Goal: Information Seeking & Learning: Learn about a topic

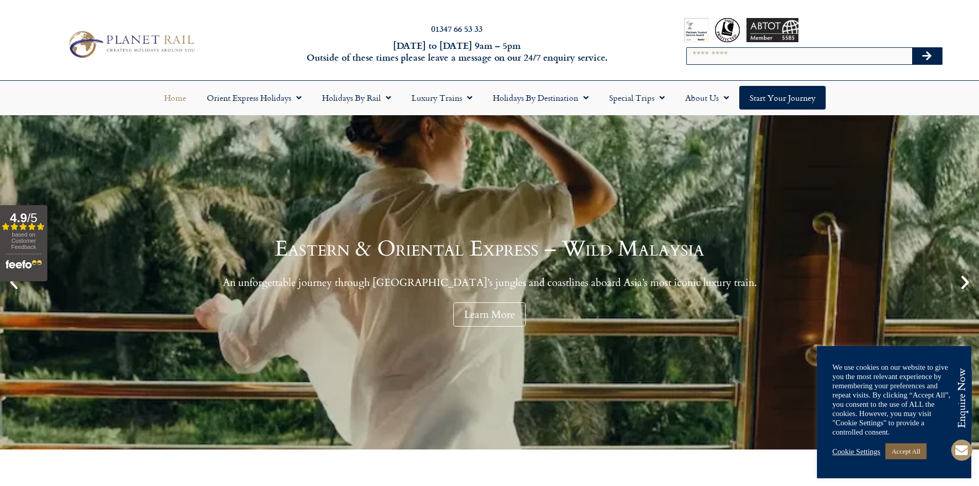
click at [905, 450] on link "Accept All" at bounding box center [905, 451] width 41 height 16
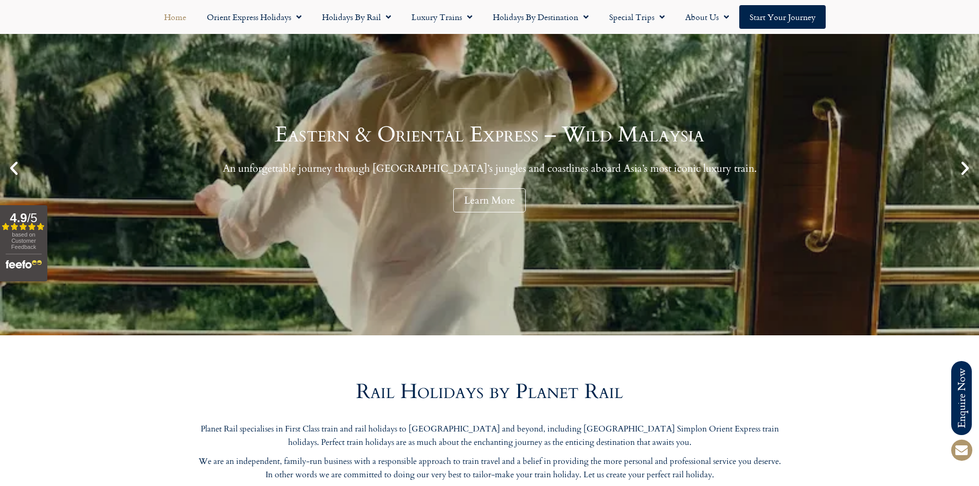
scroll to position [103, 0]
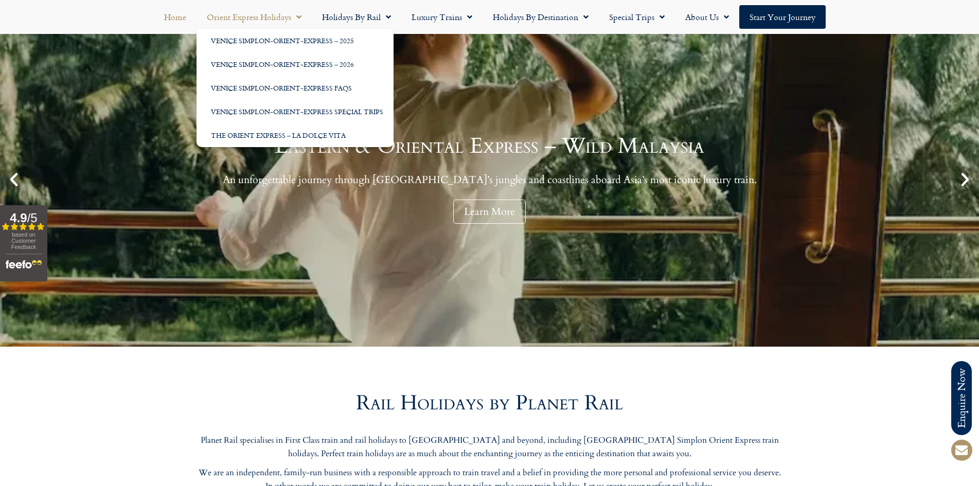
click at [278, 16] on link "Orient Express Holidays" at bounding box center [254, 17] width 115 height 24
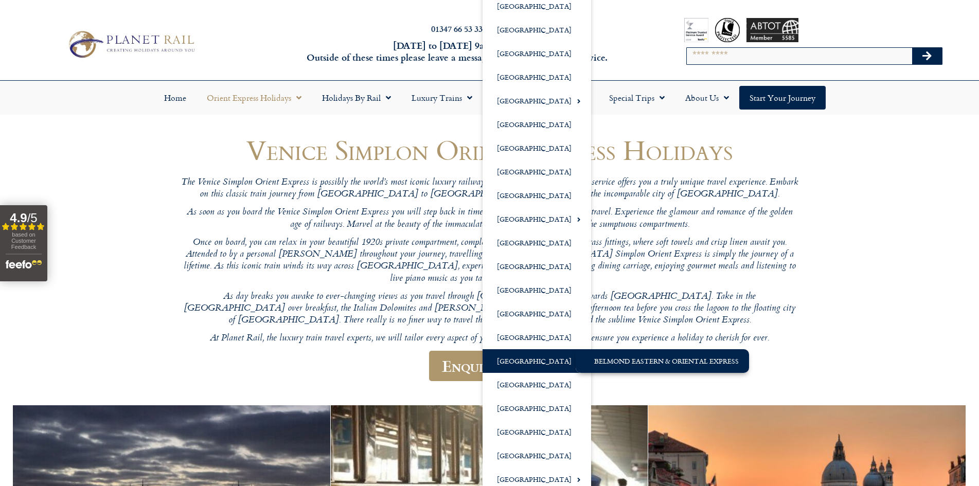
click at [643, 364] on link "Belmond Eastern & Oriental Express" at bounding box center [662, 361] width 173 height 24
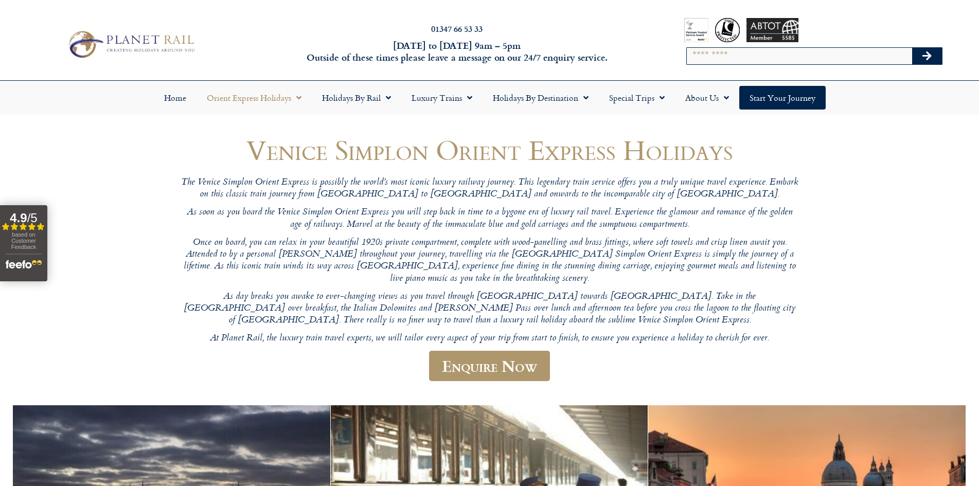
drag, startPoint x: 30, startPoint y: 236, endPoint x: 13, endPoint y: 221, distance: 21.9
click at [13, 221] on strong "4.9" at bounding box center [18, 218] width 17 height 14
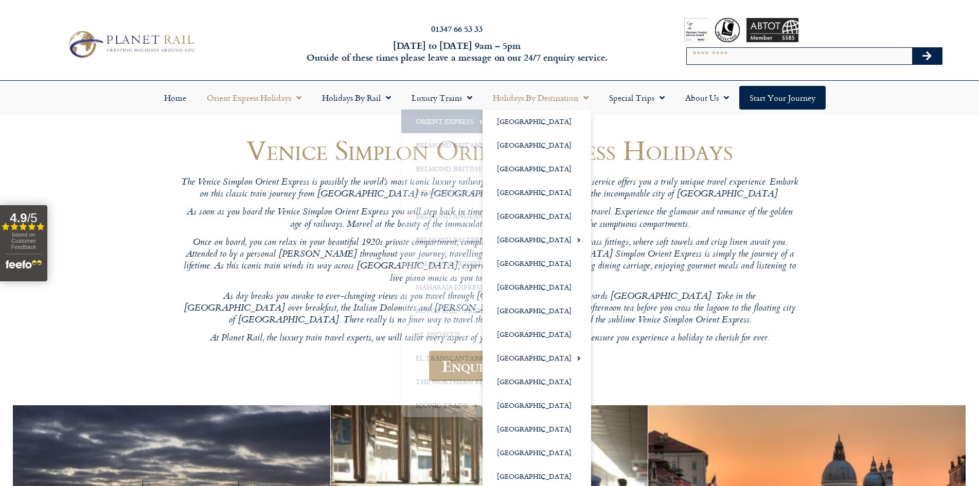
click at [578, 97] on span "Menu" at bounding box center [583, 97] width 10 height 19
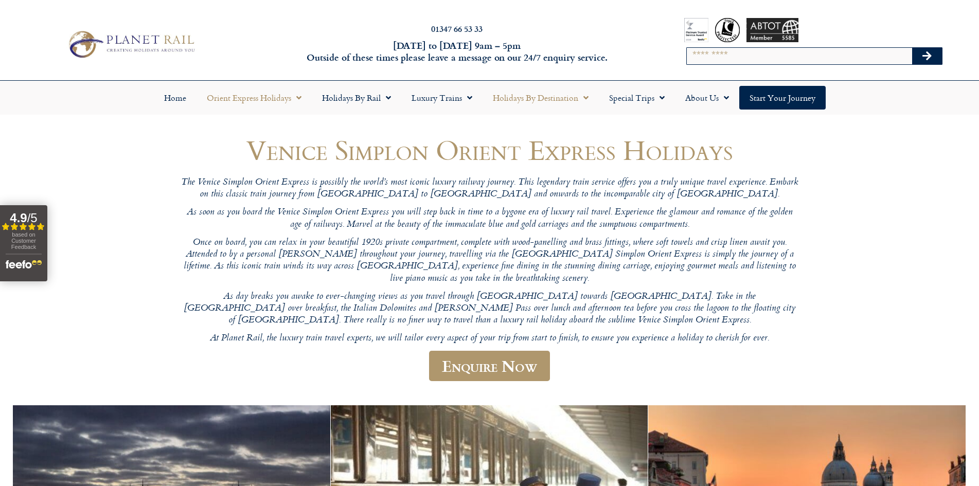
click at [535, 93] on link "Holidays by Destination" at bounding box center [541, 98] width 116 height 24
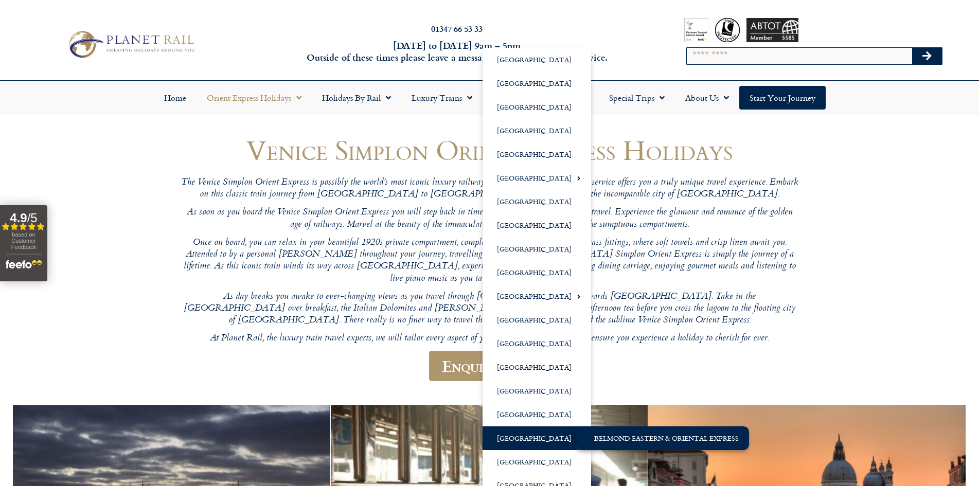
click at [613, 434] on link "Belmond Eastern & Oriental Express" at bounding box center [662, 438] width 173 height 24
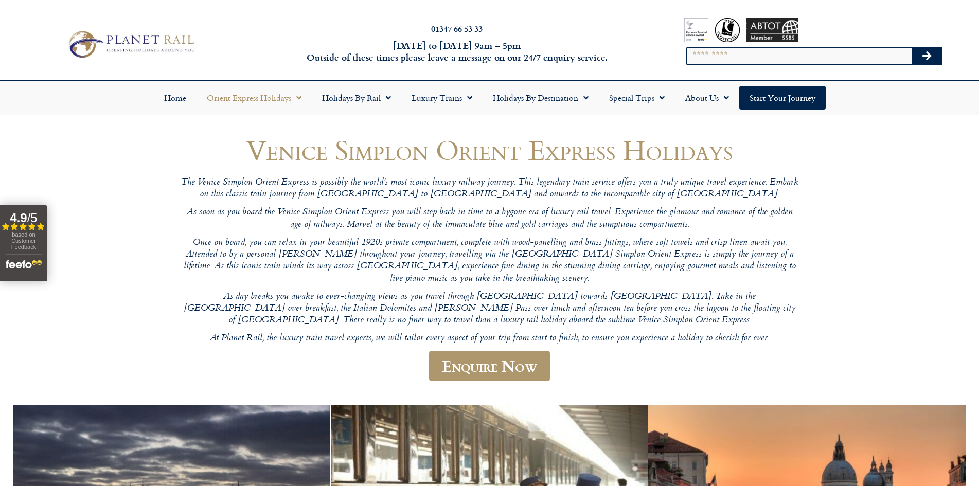
click at [796, 49] on input "Search" at bounding box center [799, 56] width 225 height 16
type input "*********"
click at [912, 48] on button "Search" at bounding box center [927, 56] width 30 height 16
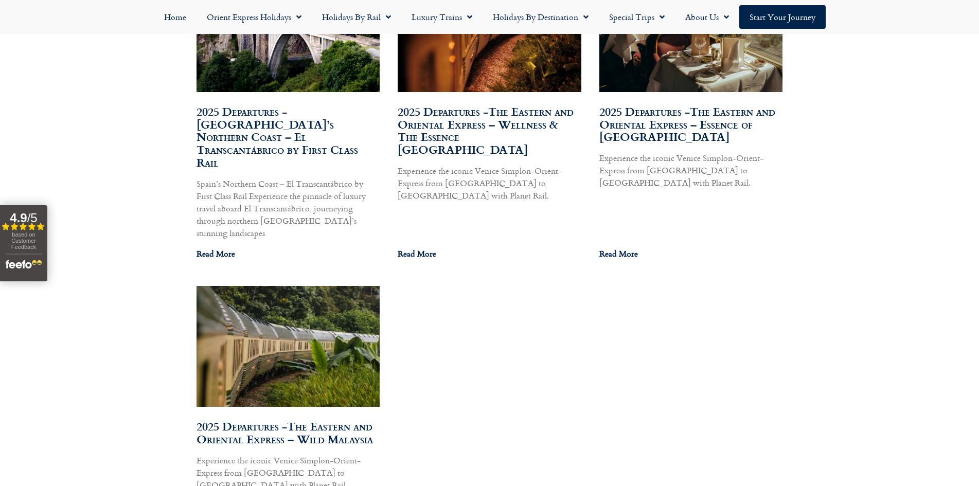
scroll to position [720, 0]
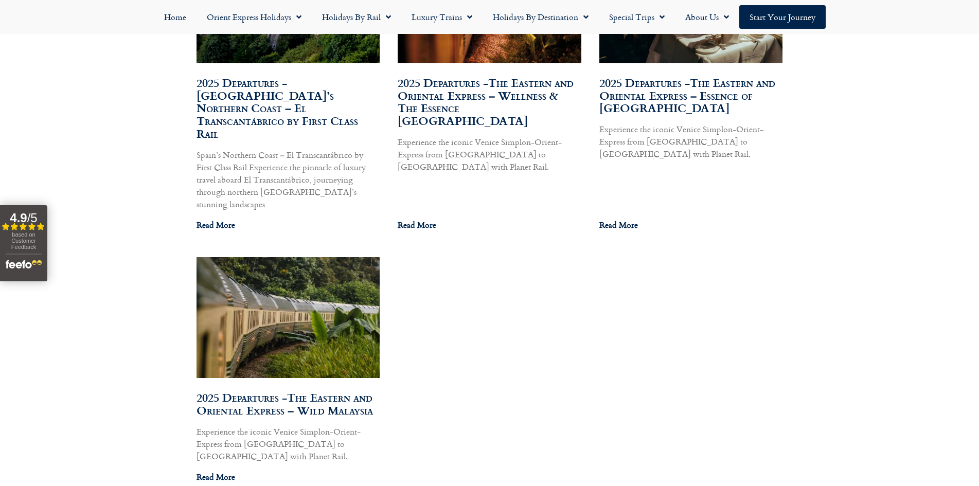
click at [258, 389] on link "2025 Departures -The Eastern and Oriental Express – Wild Malaysia" at bounding box center [285, 404] width 176 height 30
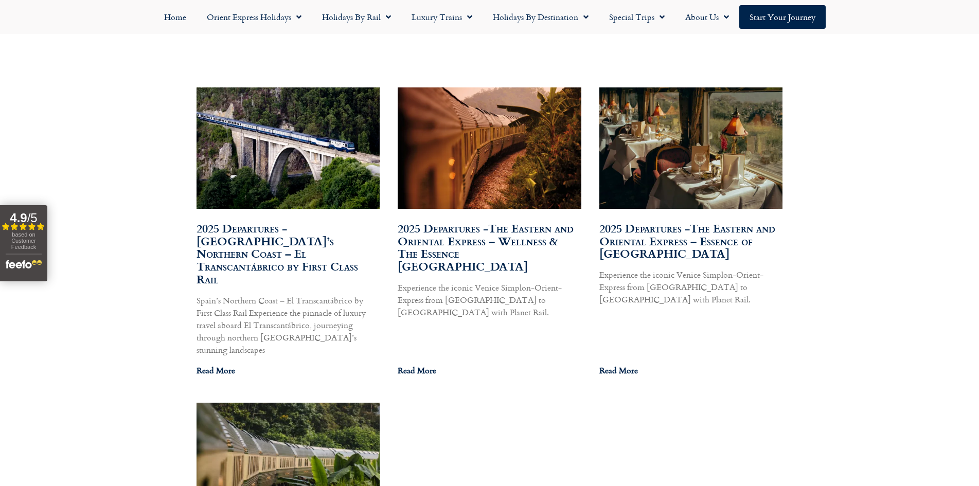
scroll to position [463, 0]
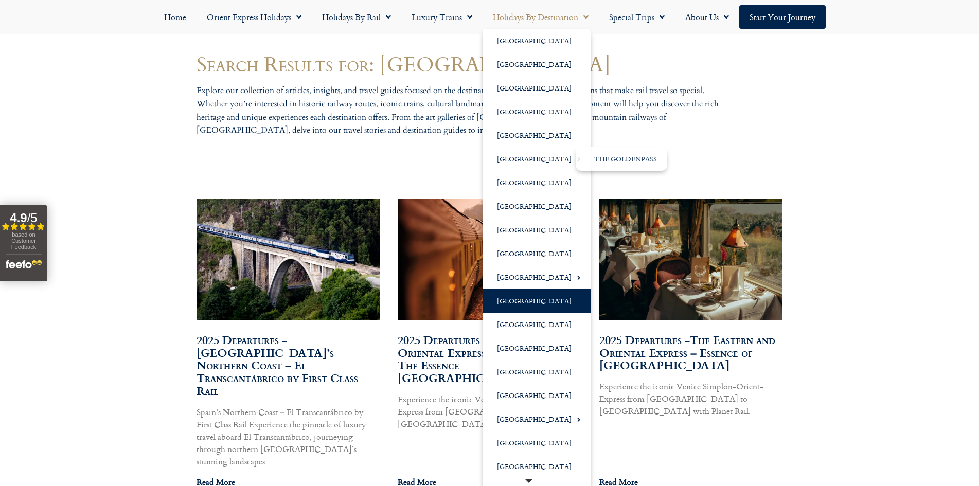
click at [527, 301] on link "[GEOGRAPHIC_DATA]" at bounding box center [537, 301] width 109 height 24
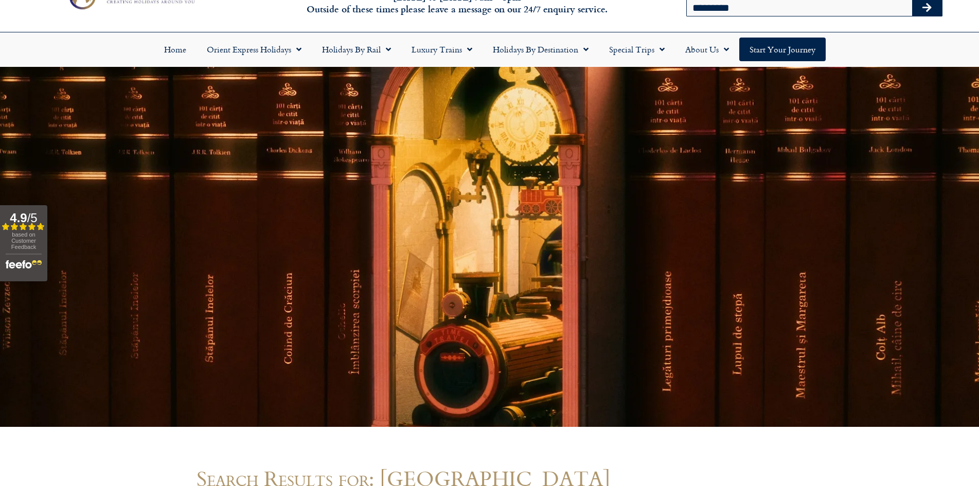
scroll to position [0, 0]
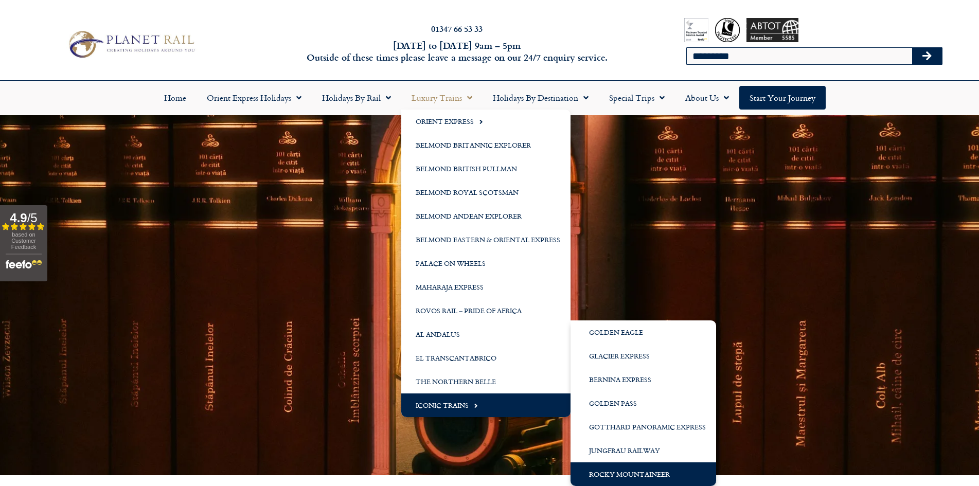
click at [633, 472] on link "Rocky Mountaineer" at bounding box center [644, 475] width 146 height 24
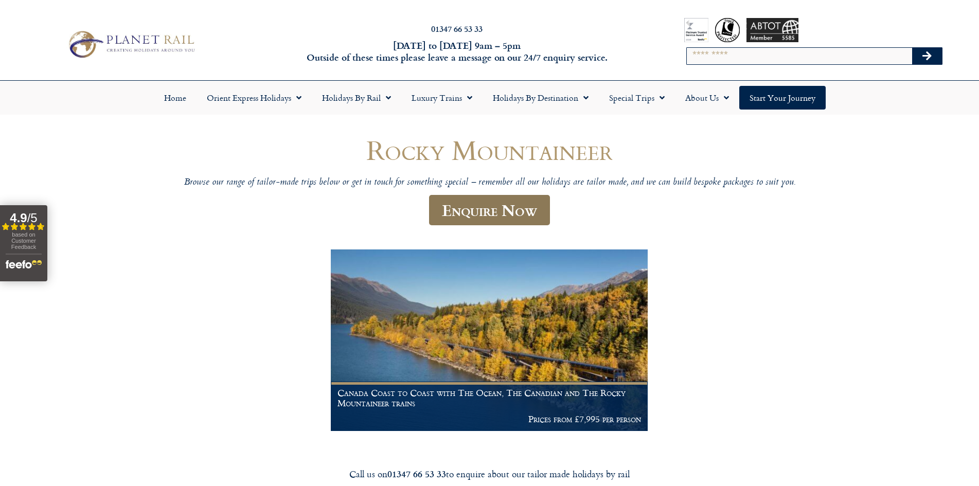
click at [526, 209] on link "Enquire Now" at bounding box center [489, 210] width 121 height 30
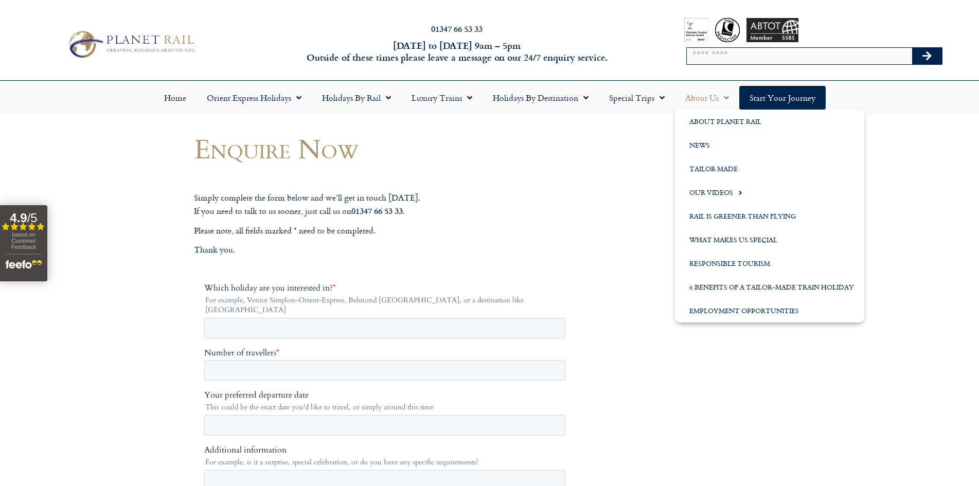
click at [721, 94] on span "Menu" at bounding box center [724, 97] width 10 height 19
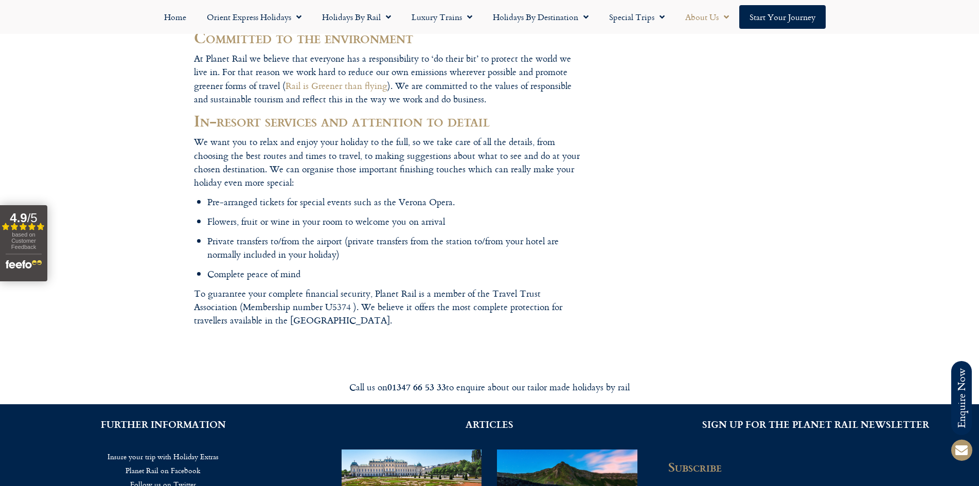
scroll to position [1492, 0]
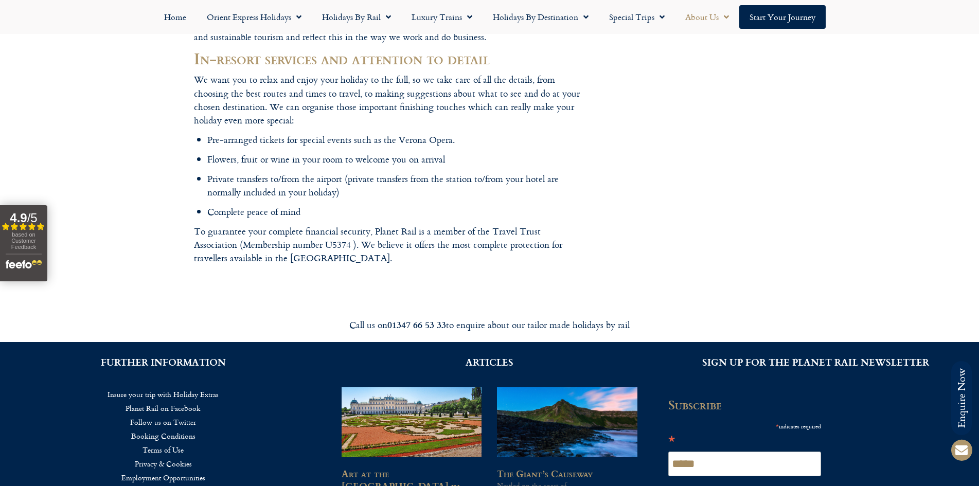
click at [173, 471] on link "Employment Opportunities" at bounding box center [162, 478] width 295 height 14
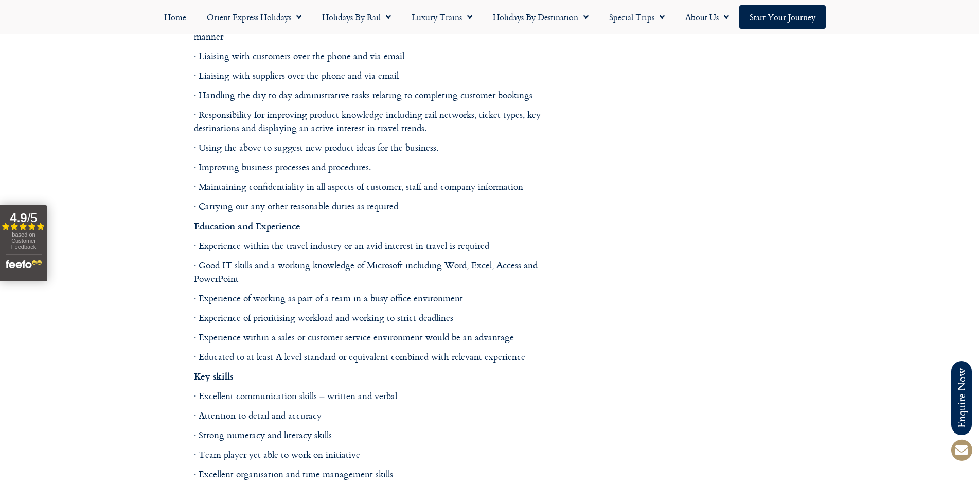
scroll to position [875, 0]
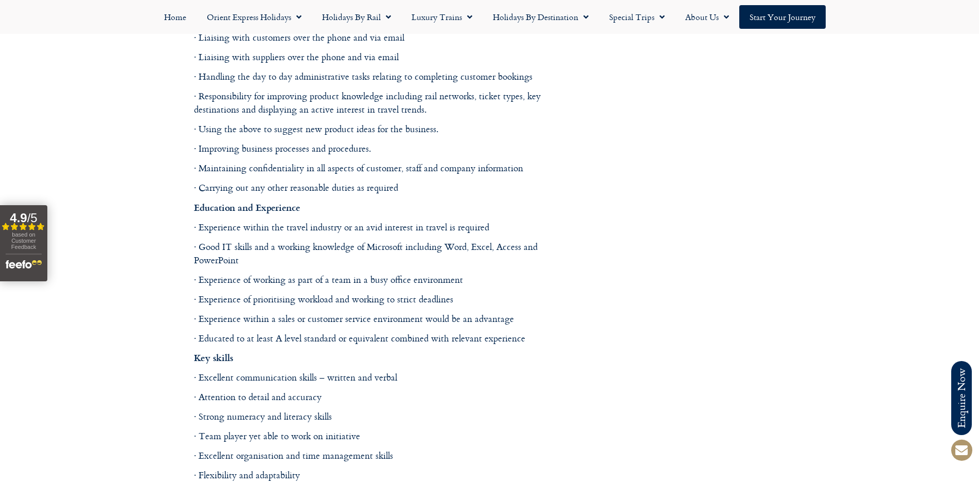
drag, startPoint x: 436, startPoint y: 127, endPoint x: 308, endPoint y: 129, distance: 128.1
click at [308, 129] on footer "Call us on [PHONE_NUMBER] to enquire about our tailor made holidays by rail FUR…" at bounding box center [489, 286] width 979 height 2055
drag, startPoint x: 368, startPoint y: 147, endPoint x: 188, endPoint y: 150, distance: 179.6
click at [188, 150] on footer "Call us on [PHONE_NUMBER] to enquire about our tailor made holidays by rail FUR…" at bounding box center [489, 286] width 979 height 2055
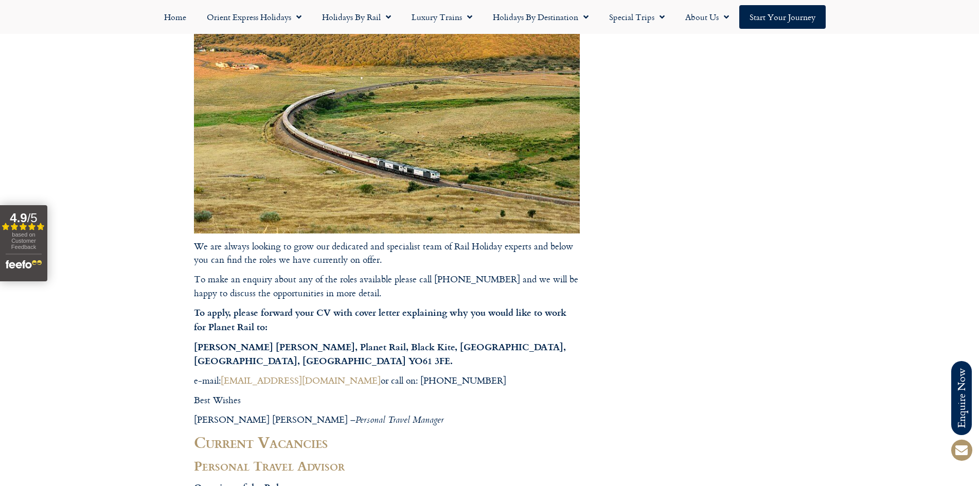
scroll to position [206, 0]
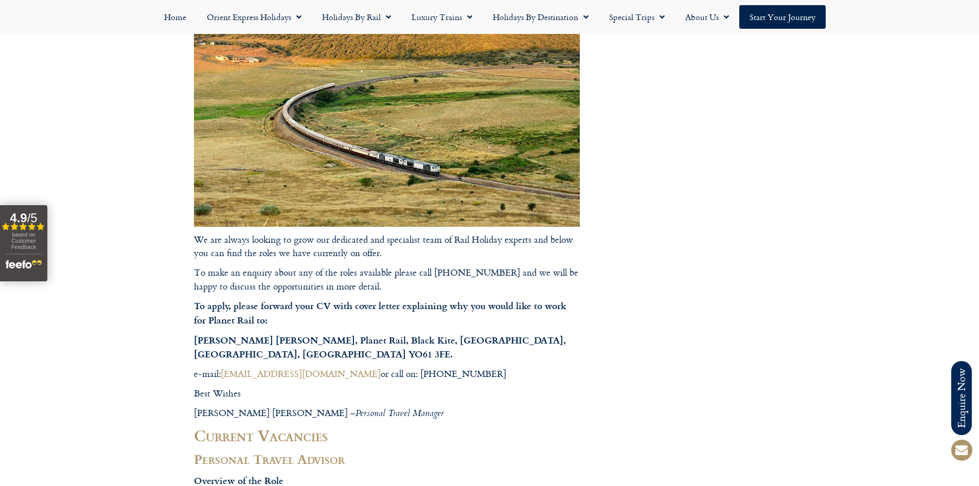
drag, startPoint x: 192, startPoint y: 235, endPoint x: 223, endPoint y: 319, distance: 90.5
drag, startPoint x: 197, startPoint y: 235, endPoint x: 220, endPoint y: 270, distance: 42.7
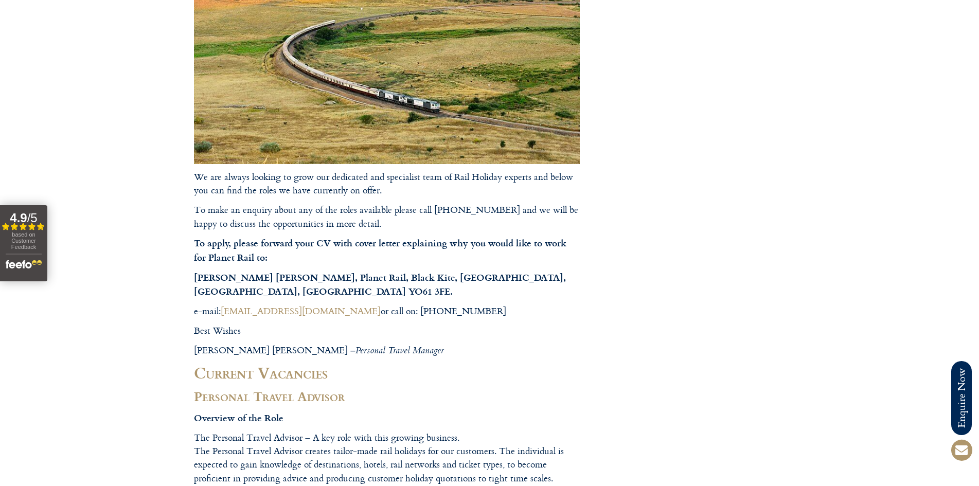
scroll to position [0, 0]
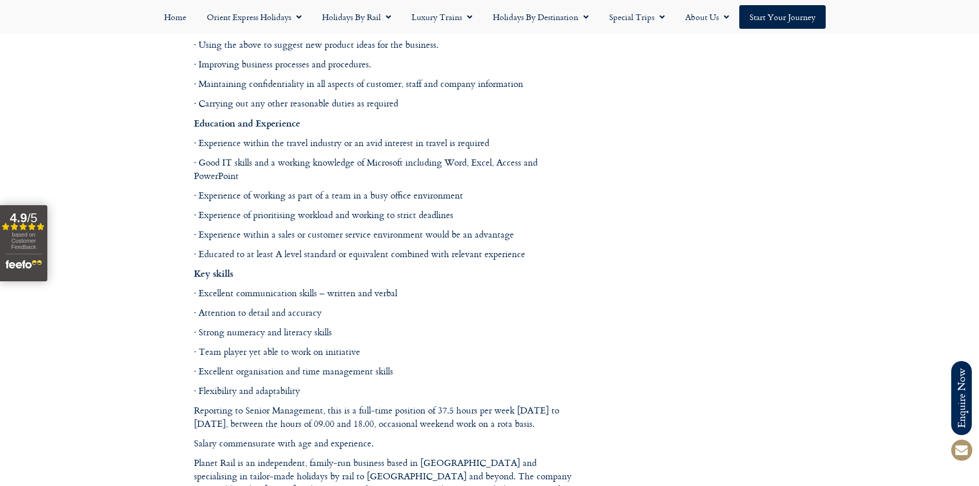
scroll to position [977, 0]
